Goal: Use online tool/utility: Utilize a website feature to perform a specific function

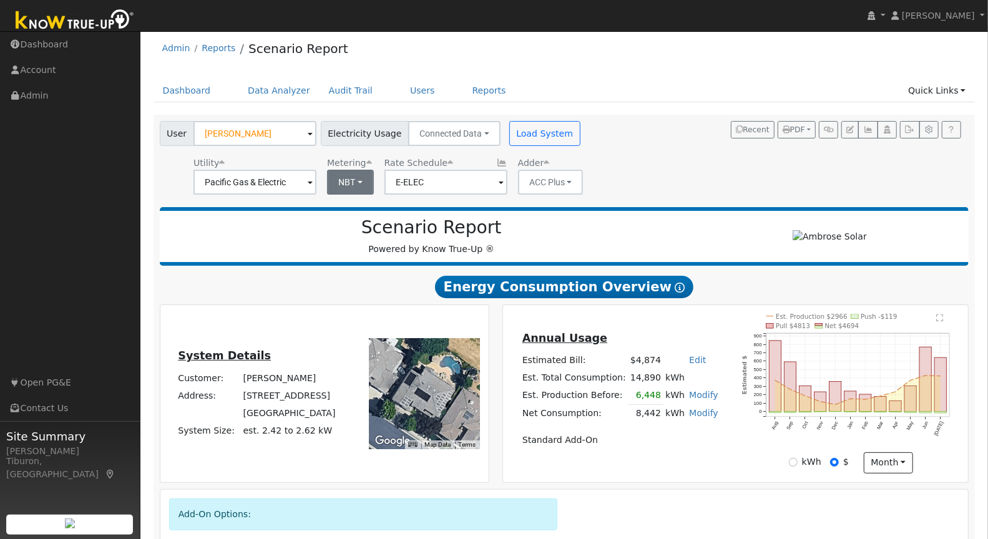
scroll to position [5, 0]
click at [347, 175] on button "NBT" at bounding box center [350, 182] width 47 height 25
click at [349, 202] on link "NEM" at bounding box center [364, 209] width 87 height 17
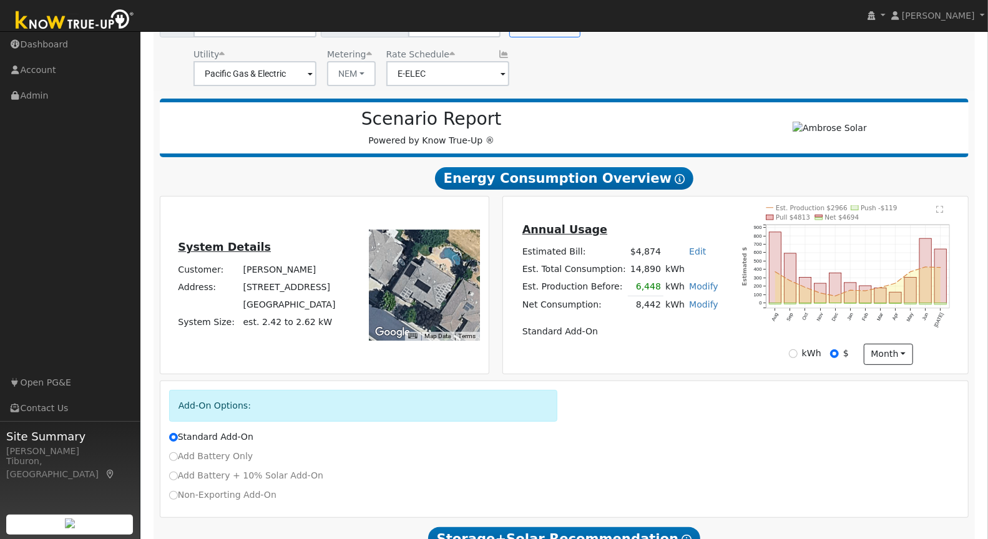
scroll to position [172, 0]
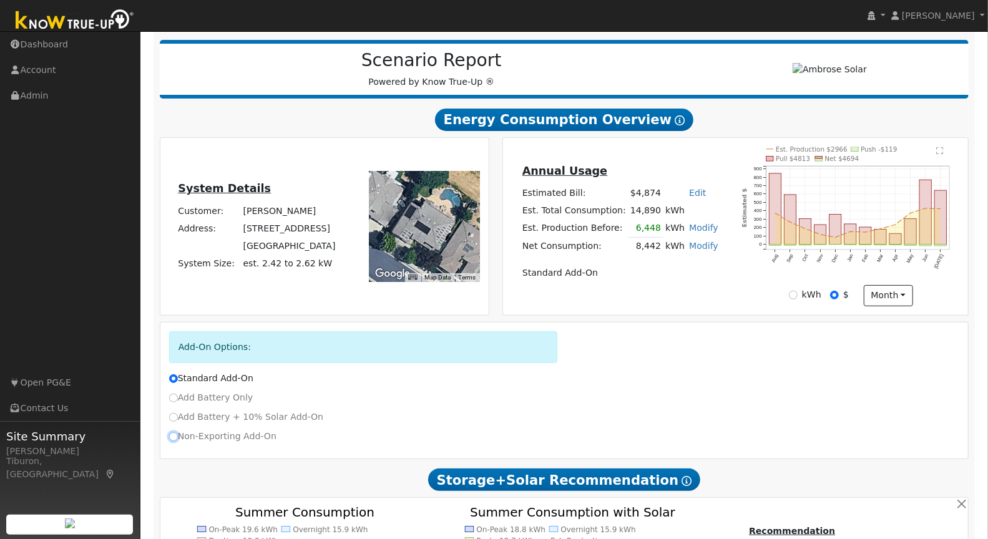
click at [175, 434] on input "Non-Exporting Add-On" at bounding box center [173, 436] width 9 height 9
radio input "true"
radio input "false"
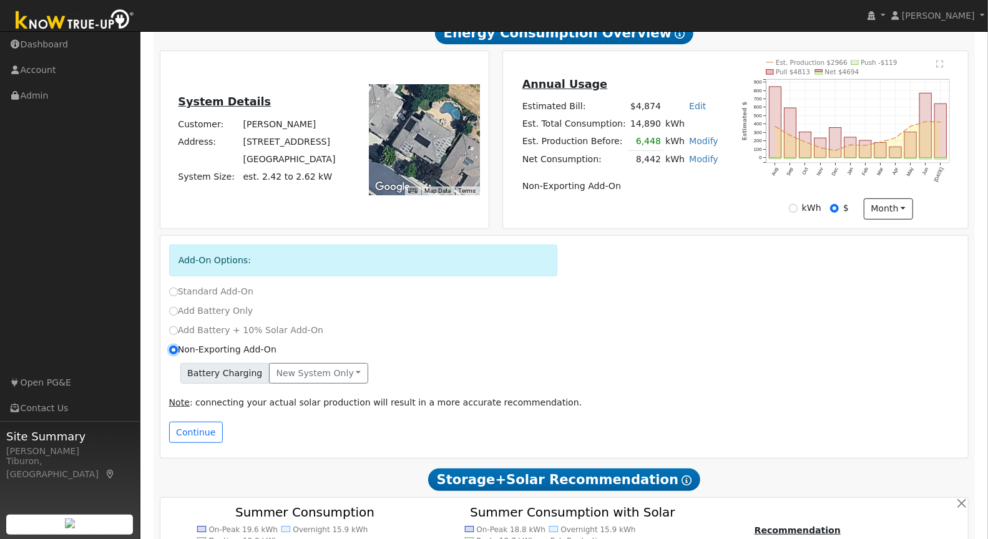
scroll to position [312, 0]
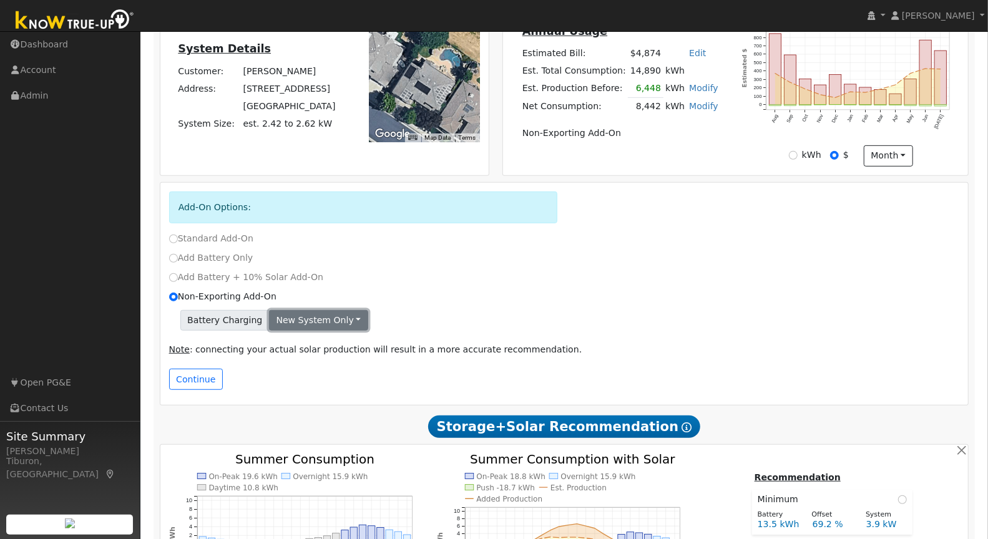
click at [320, 316] on button "New system only" at bounding box center [318, 320] width 99 height 21
click at [505, 271] on div "Add Battery + 10% Solar Add-On" at bounding box center [564, 277] width 804 height 13
click at [341, 323] on button "New system only" at bounding box center [318, 320] width 99 height 21
click at [306, 361] on link "Both systems" at bounding box center [316, 362] width 93 height 17
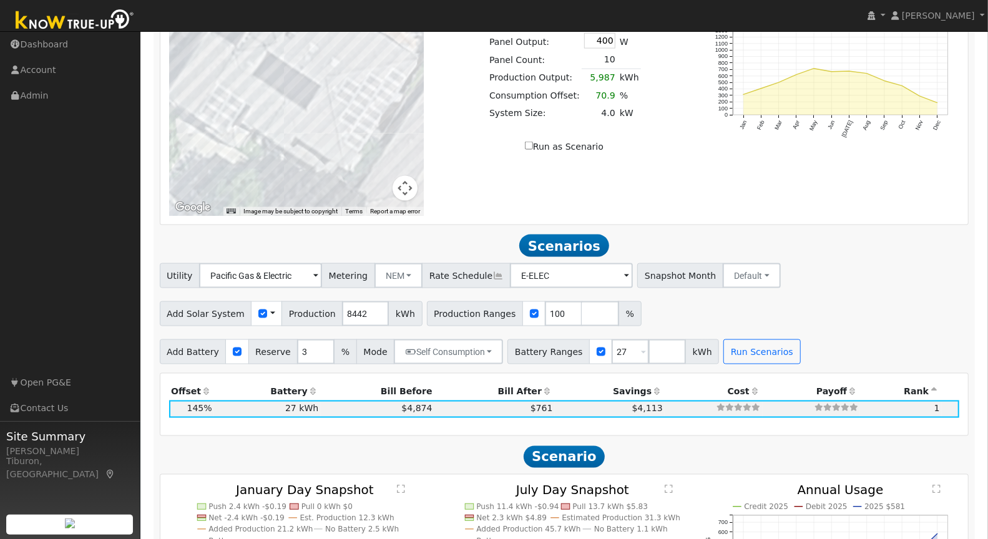
scroll to position [983, 0]
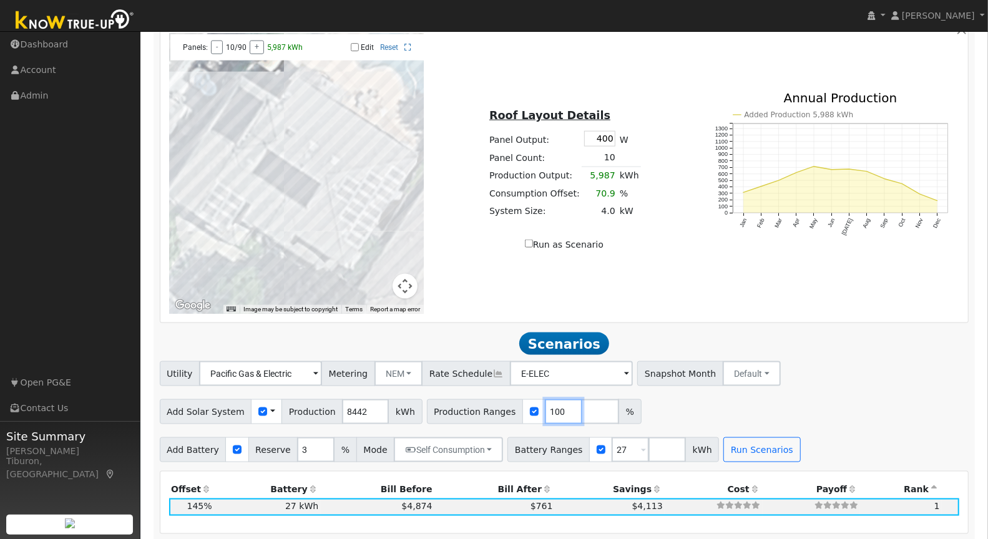
drag, startPoint x: 547, startPoint y: 405, endPoint x: 522, endPoint y: 407, distance: 25.0
click at [522, 407] on div "Production Ranges 100 %" at bounding box center [534, 411] width 215 height 25
type input "145"
click at [817, 387] on div "Utility Pacific Gas & Electric Metering NEM NEM NBT Rate Schedule E-ELEC - None…" at bounding box center [564, 411] width 822 height 101
click at [732, 444] on button "Run Scenarios" at bounding box center [761, 449] width 77 height 25
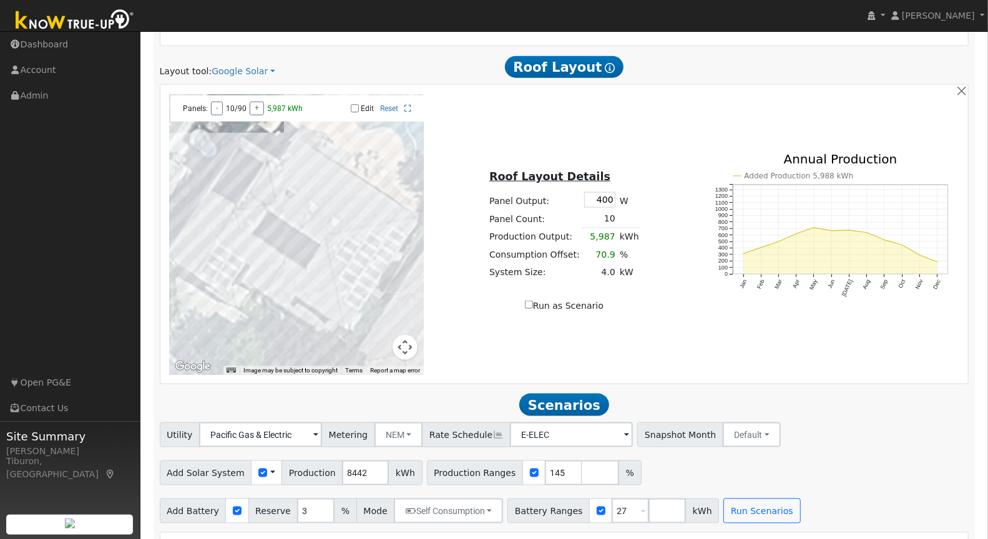
scroll to position [623, 0]
